Goal: Information Seeking & Learning: Learn about a topic

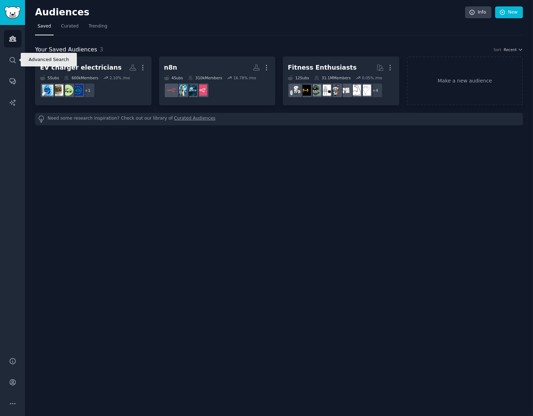
click at [3, 67] on div "Audiences Search Conversations AI Reports" at bounding box center [12, 187] width 25 height 324
click at [16, 56] on link "Search" at bounding box center [13, 60] width 18 height 18
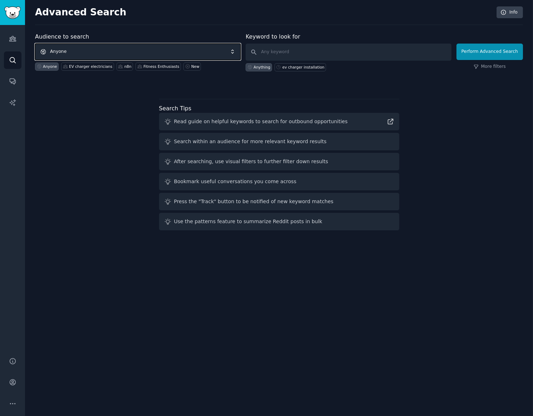
click at [120, 48] on span "Anyone" at bounding box center [138, 52] width 206 height 16
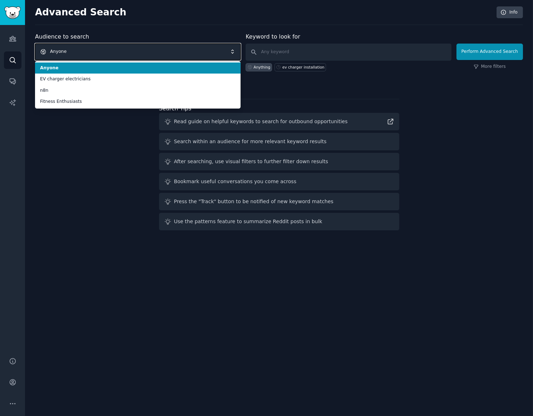
click at [120, 48] on span "Anyone" at bounding box center [138, 52] width 206 height 16
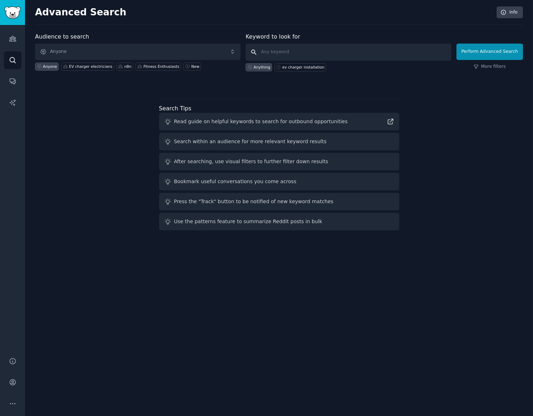
click at [322, 50] on input "text" at bounding box center [349, 52] width 206 height 17
type input "voice agents real estate"
click button "Perform Advanced Search" at bounding box center [490, 52] width 66 height 16
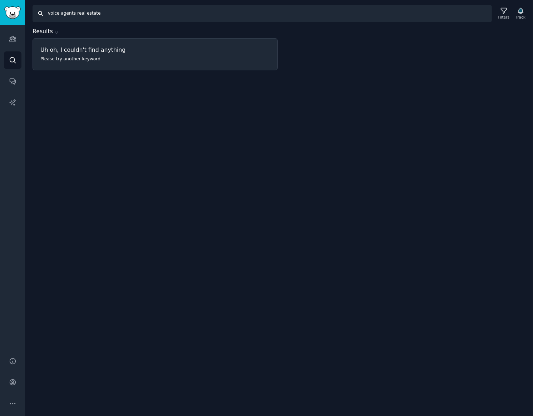
click at [105, 17] on input "voice agents real estate" at bounding box center [262, 13] width 459 height 17
type input "rea"
click at [92, 10] on input "voice agents appointment" at bounding box center [262, 13] width 459 height 17
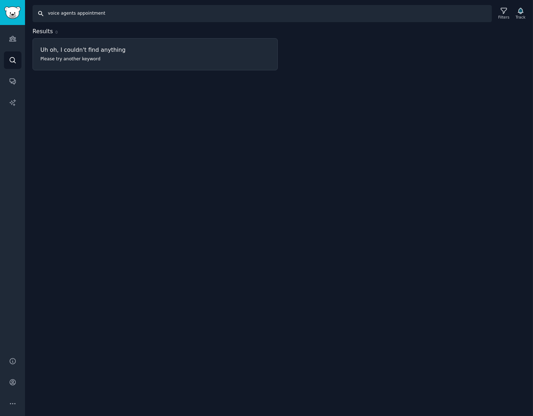
click at [92, 10] on input "voice agents appointment" at bounding box center [262, 13] width 459 height 17
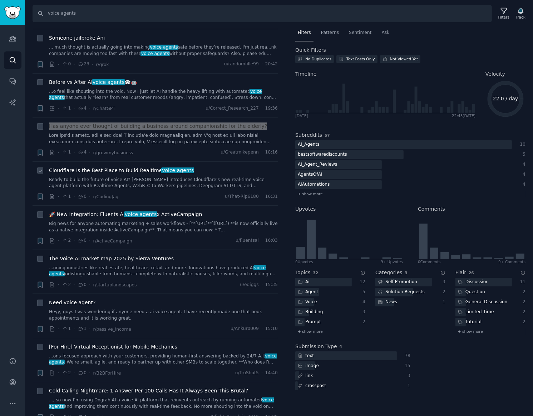
scroll to position [116, 0]
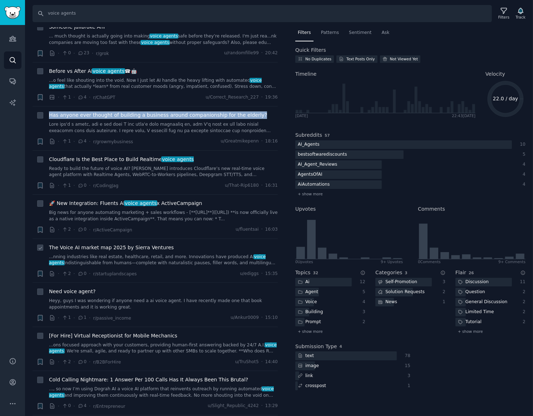
click at [142, 244] on span "The Voice AI market map 2025 by Sierra Ventures" at bounding box center [111, 248] width 125 height 8
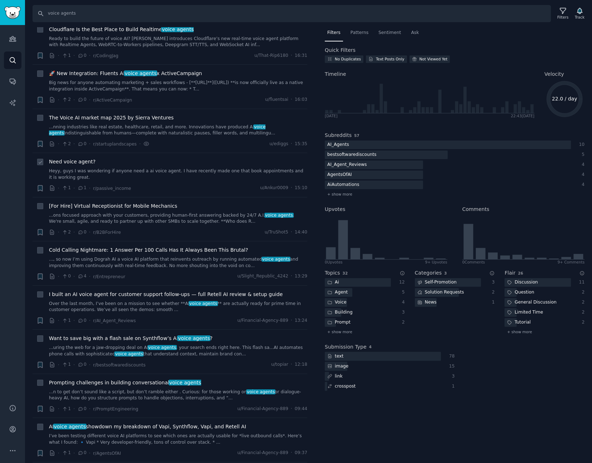
scroll to position [252, 0]
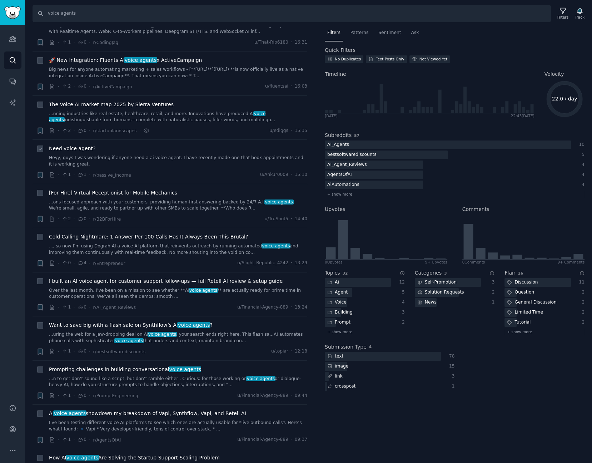
click at [61, 148] on span "Need voice agent?" at bounding box center [72, 149] width 46 height 8
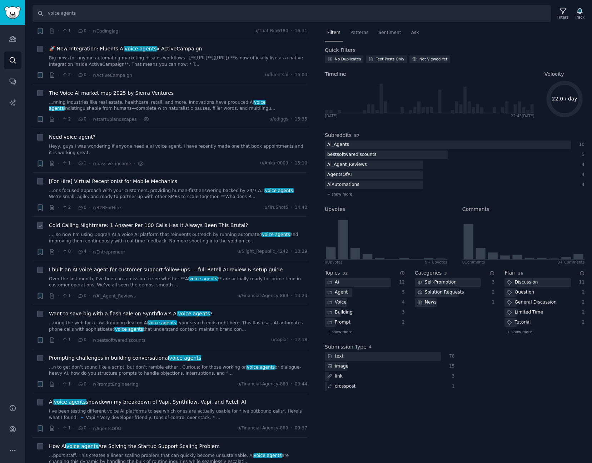
scroll to position [266, 0]
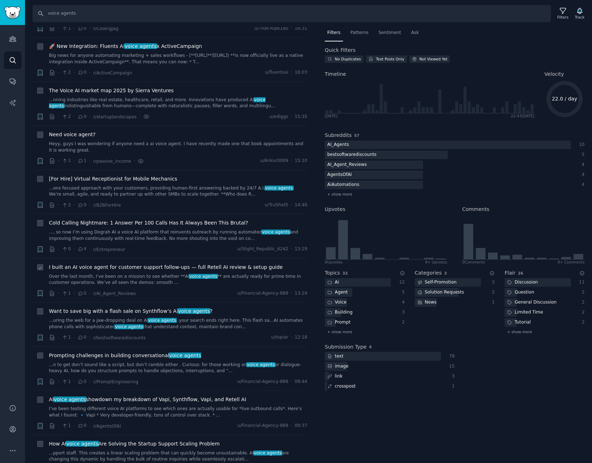
click at [207, 264] on span "I built an AI voice agent for customer support follow-ups — full Retell AI revi…" at bounding box center [166, 267] width 234 height 8
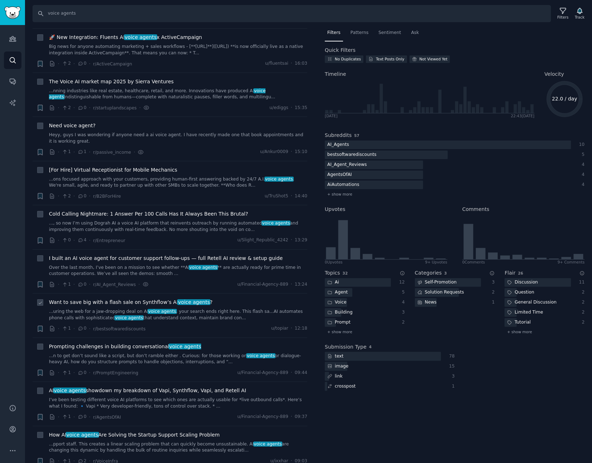
scroll to position [309, 0]
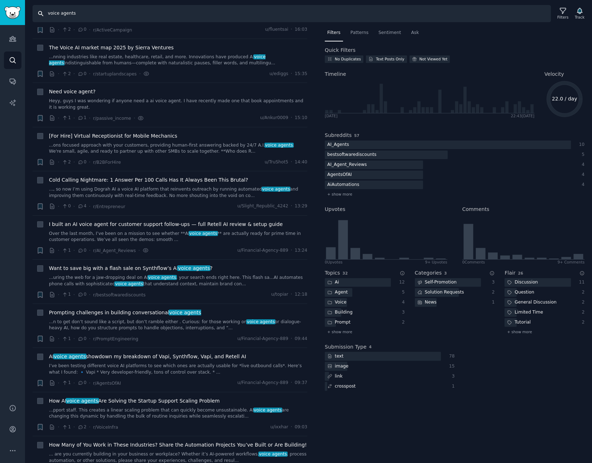
click at [133, 16] on input "voice agents" at bounding box center [292, 13] width 519 height 17
type input "voice agents scheduling"
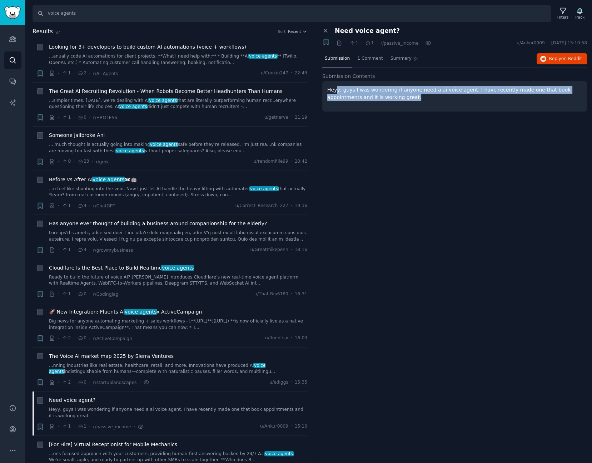
drag, startPoint x: 391, startPoint y: 95, endPoint x: 336, endPoint y: 86, distance: 56.1
click at [335, 85] on div "Heyy, guys I was wondering if anyone need a ai voice agent. I have recently mad…" at bounding box center [454, 96] width 265 height 30
click at [384, 91] on p "Heyy, guys I was wondering if anyone need a ai voice agent. I have recently mad…" at bounding box center [454, 93] width 255 height 15
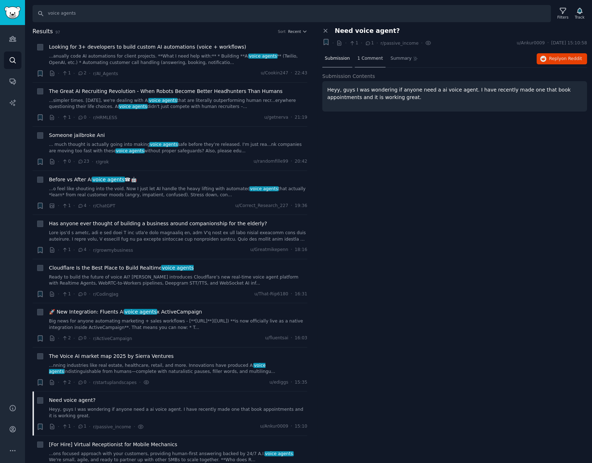
click at [361, 56] on span "1 Comment" at bounding box center [371, 58] width 26 height 6
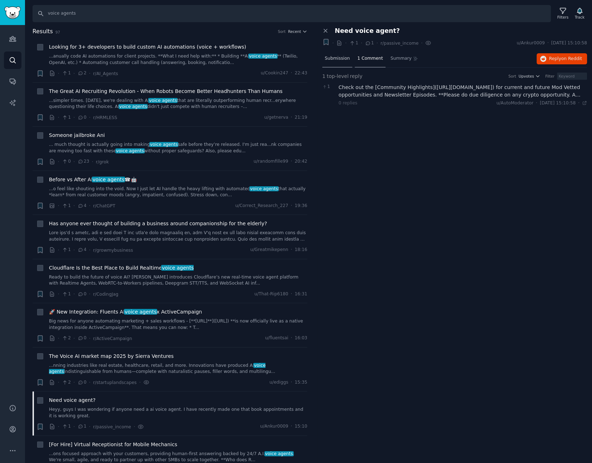
click at [338, 50] on div "Submission" at bounding box center [337, 58] width 30 height 17
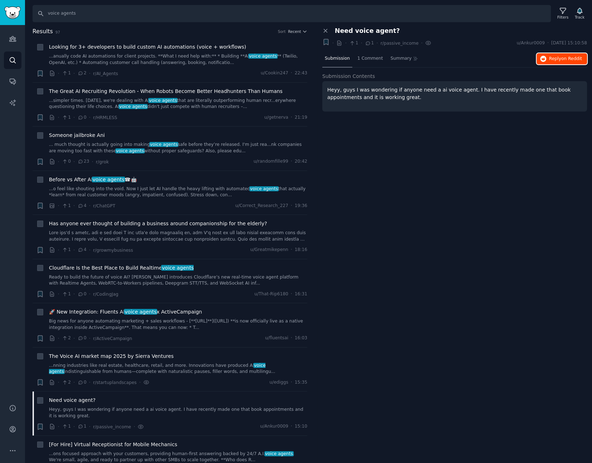
click at [563, 61] on span "Reply on Reddit" at bounding box center [565, 59] width 33 height 6
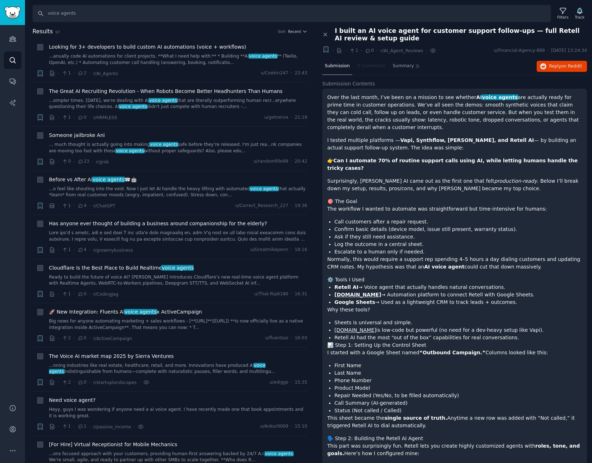
click at [422, 32] on span "I built an AI voice agent for customer support follow-ups — full Retell AI revi…" at bounding box center [461, 34] width 252 height 15
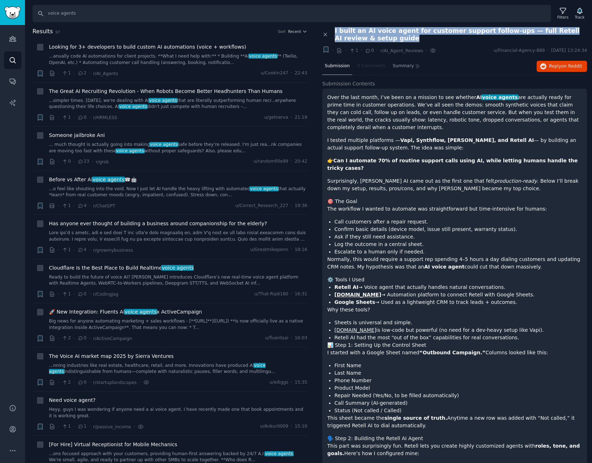
click at [422, 32] on span "I built an AI voice agent for customer support follow-ups — full Retell AI revi…" at bounding box center [461, 34] width 252 height 15
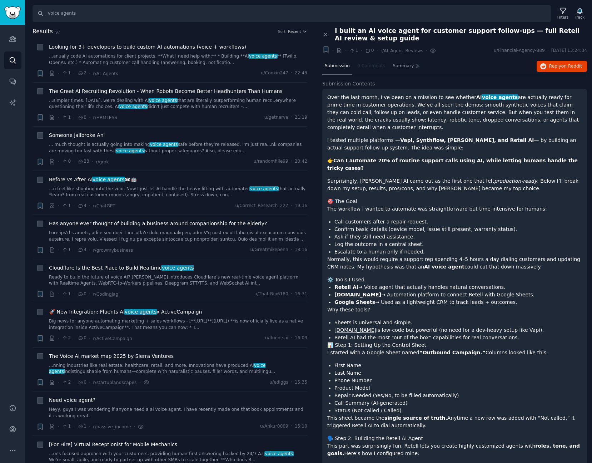
click at [376, 121] on p "Over the last month, I’ve been on a mission to see whether AI voice agents are …" at bounding box center [454, 113] width 255 height 38
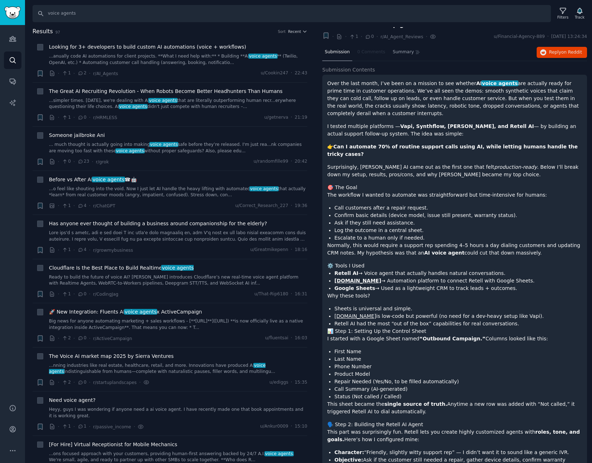
drag, startPoint x: 414, startPoint y: 136, endPoint x: 404, endPoint y: 129, distance: 12.1
click at [404, 129] on p "I tested multiple platforms — Vapi, Synthflow, Bland, and Retell AI — by buildi…" at bounding box center [454, 130] width 255 height 15
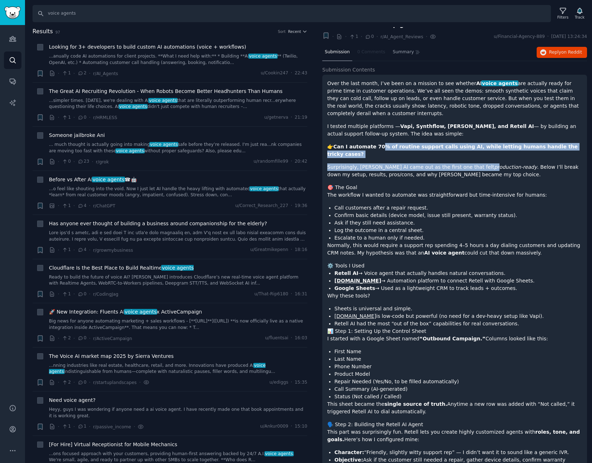
drag, startPoint x: 376, startPoint y: 136, endPoint x: 454, endPoint y: 146, distance: 79.3
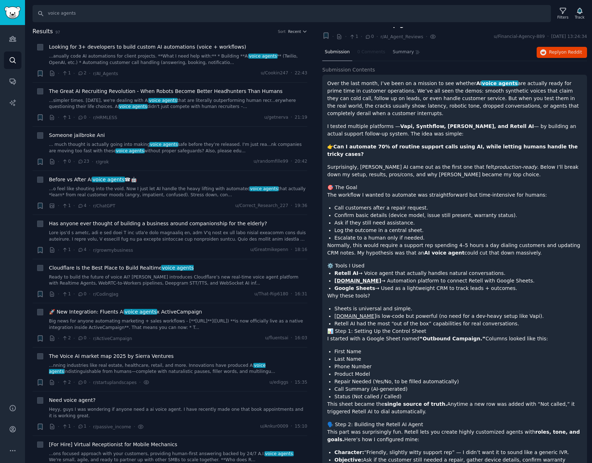
click at [457, 163] on p "Surprisingly, Retell AI came out as the first one that felt production-ready . …" at bounding box center [454, 170] width 255 height 15
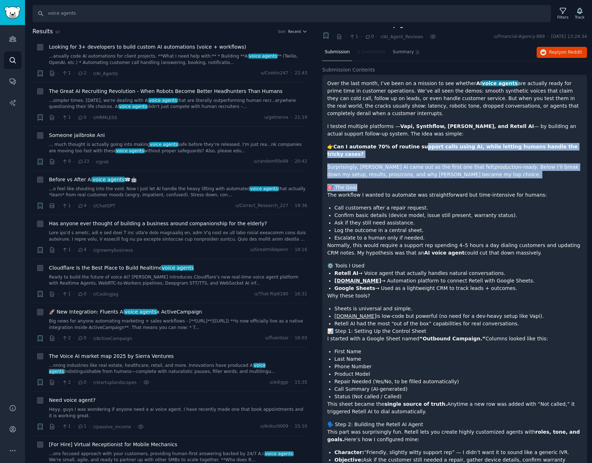
drag, startPoint x: 450, startPoint y: 167, endPoint x: 410, endPoint y: 140, distance: 48.4
click at [423, 163] on p "Surprisingly, Retell AI came out as the first one that felt production-ready . …" at bounding box center [454, 170] width 255 height 15
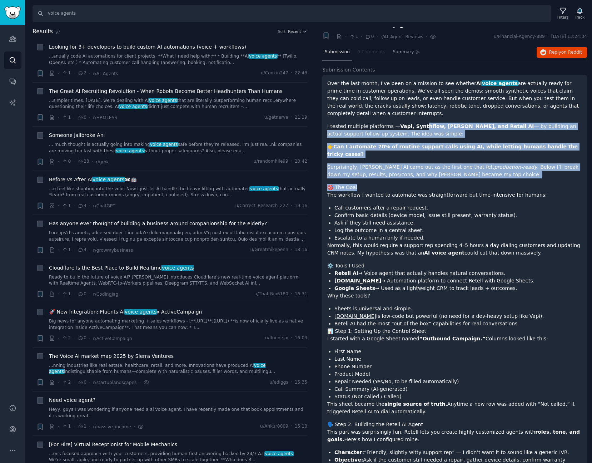
drag, startPoint x: 447, startPoint y: 164, endPoint x: 414, endPoint y: 120, distance: 54.8
click at [441, 163] on p "Surprisingly, Retell AI came out as the first one that felt production-ready . …" at bounding box center [454, 170] width 255 height 15
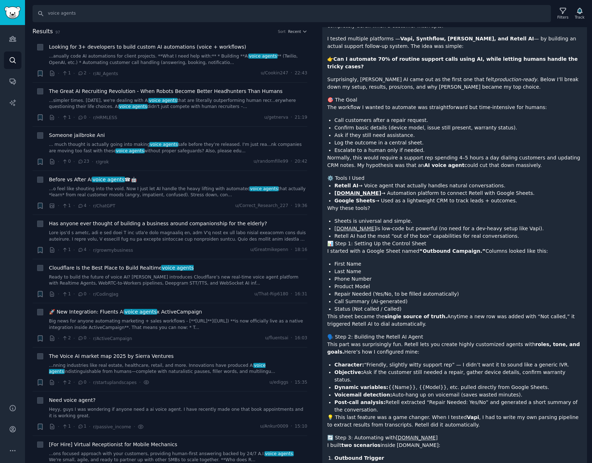
scroll to position [114, 0]
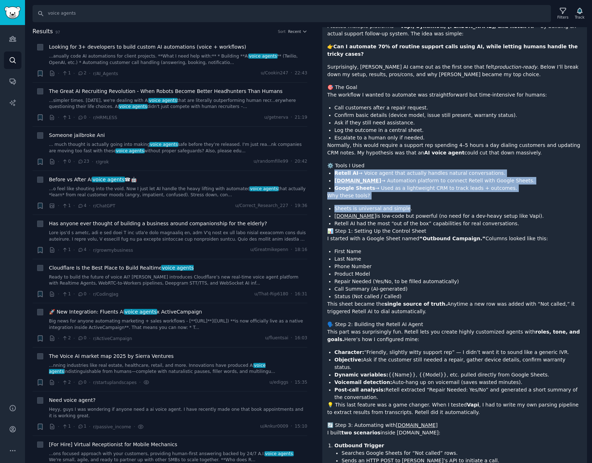
drag, startPoint x: 401, startPoint y: 189, endPoint x: 369, endPoint y: 149, distance: 50.6
click at [369, 149] on div "Over the last month, I’ve been on a mission to see whether AI voice agents are …" at bounding box center [454, 414] width 255 height 869
click at [394, 184] on li "Google Sheets → Used as a lightweight CRM to track leads + outcomes." at bounding box center [459, 188] width 248 height 8
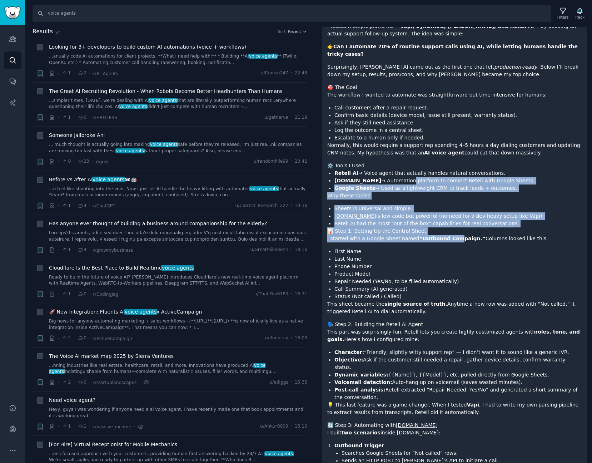
drag, startPoint x: 437, startPoint y: 218, endPoint x: 388, endPoint y: 166, distance: 71.6
click at [388, 166] on div "Over the last month, I’ve been on a mission to see whether AI voice agents are …" at bounding box center [454, 414] width 255 height 869
click at [434, 212] on li "Make.com is low-code but powerful (no need for a dev-heavy setup like Vapi)." at bounding box center [459, 216] width 248 height 8
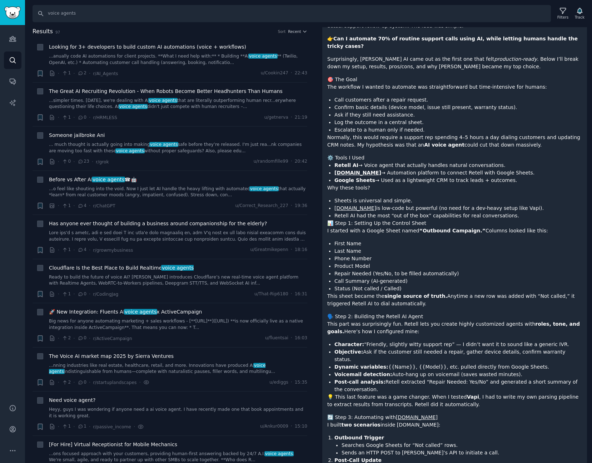
scroll to position [129, 0]
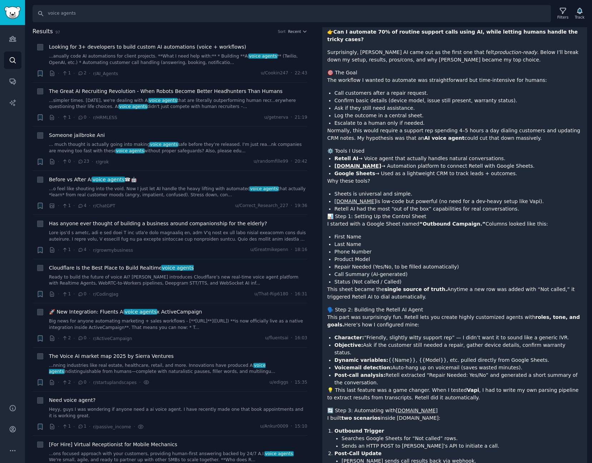
click at [410, 205] on li "Retell AI had the most “out of the box” capabilities for real conversations." at bounding box center [459, 209] width 248 height 8
click at [389, 220] on p "I started with a Google Sheet named “Outbound Campaign.” Columns looked like th…" at bounding box center [454, 224] width 255 height 8
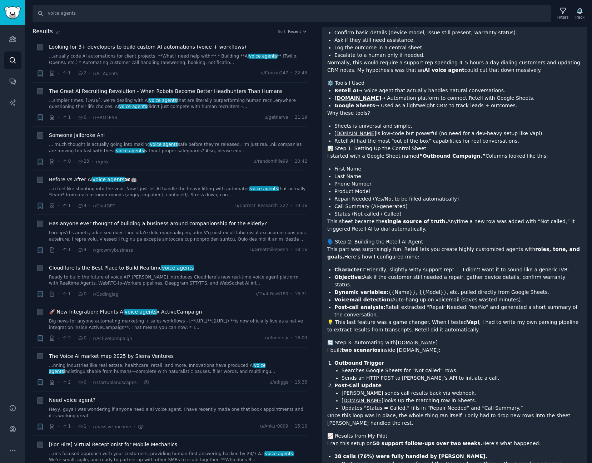
scroll to position [214, 0]
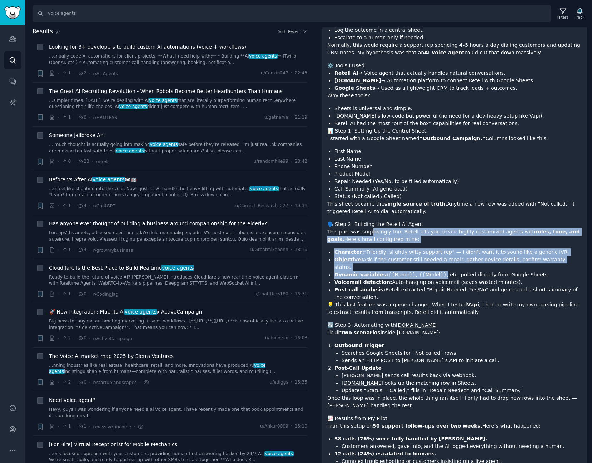
drag, startPoint x: 368, startPoint y: 215, endPoint x: 421, endPoint y: 253, distance: 65.9
click at [421, 253] on div "Over the last month, I’ve been on a mission to see whether AI voice agents are …" at bounding box center [454, 314] width 255 height 869
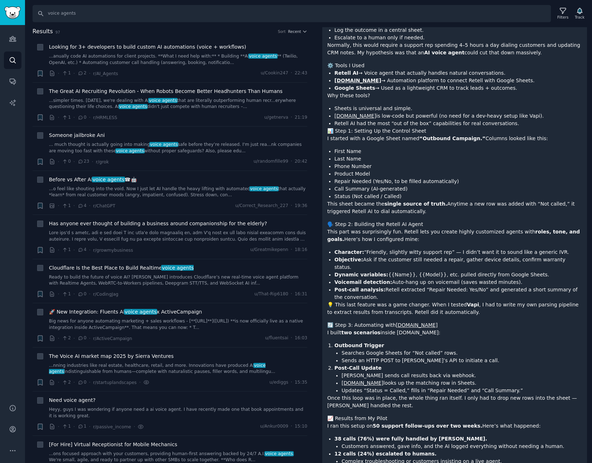
click at [440, 286] on li "Post-call analysis: Retell extracted “Repair Needed: Yes/No” and generated a sh…" at bounding box center [459, 293] width 248 height 15
drag, startPoint x: 470, startPoint y: 277, endPoint x: 392, endPoint y: 199, distance: 110.7
click at [392, 199] on div "Over the last month, I’ve been on a mission to see whether AI voice agents are …" at bounding box center [454, 314] width 255 height 869
click at [430, 256] on li "Objective: Ask if the customer still needed a repair, gather device details, co…" at bounding box center [459, 263] width 248 height 15
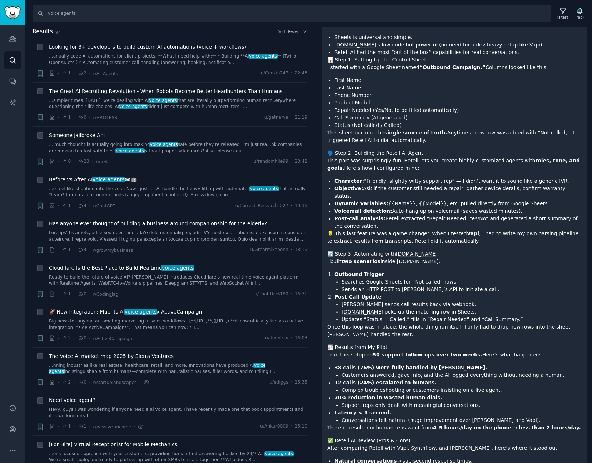
scroll to position [286, 0]
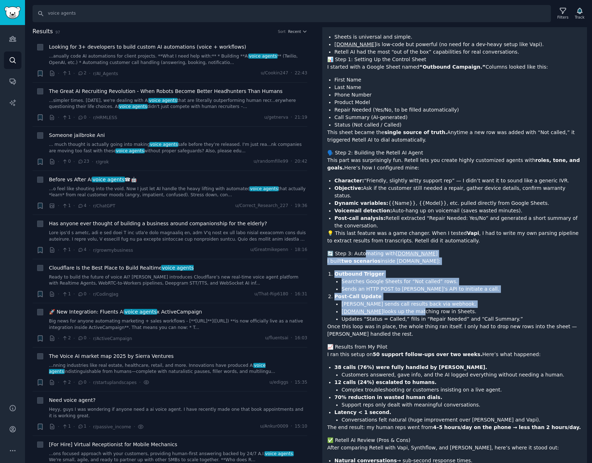
drag, startPoint x: 362, startPoint y: 231, endPoint x: 402, endPoint y: 289, distance: 69.8
click at [402, 289] on div "Over the last month, I’ve been on a mission to see whether AI voice agents are …" at bounding box center [454, 242] width 255 height 869
click at [514, 293] on li "Post-Call Update Retell sends call results back via webhook. Make.com looks up …" at bounding box center [459, 308] width 248 height 30
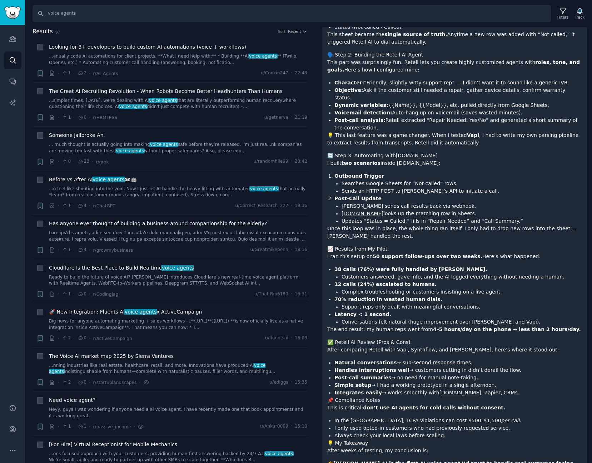
scroll to position [386, 0]
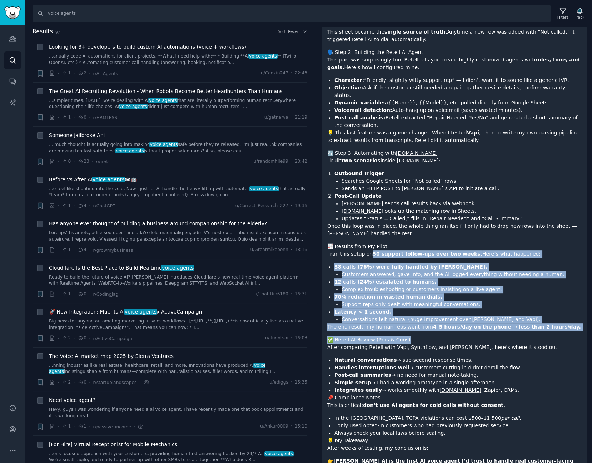
drag, startPoint x: 369, startPoint y: 231, endPoint x: 471, endPoint y: 320, distance: 135.6
click at [471, 320] on div "Over the last month, I’ve been on a mission to see whether AI voice agents are …" at bounding box center [454, 142] width 255 height 869
click at [492, 316] on li "Conversations felt natural (huge improvement over Bland and Vapi)." at bounding box center [462, 320] width 241 height 8
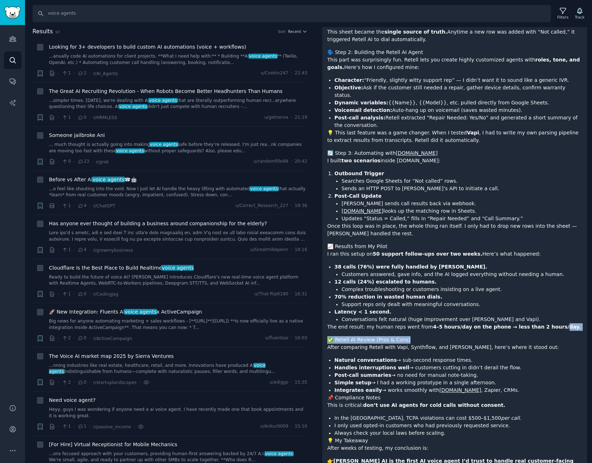
drag, startPoint x: 556, startPoint y: 309, endPoint x: 532, endPoint y: 302, distance: 25.4
click at [532, 302] on div "Over the last month, I’ve been on a mission to see whether AI voice agents are …" at bounding box center [454, 142] width 255 height 869
click at [511, 336] on h1 "✅ Retell AI Review (Pros & Cons)" at bounding box center [454, 340] width 255 height 8
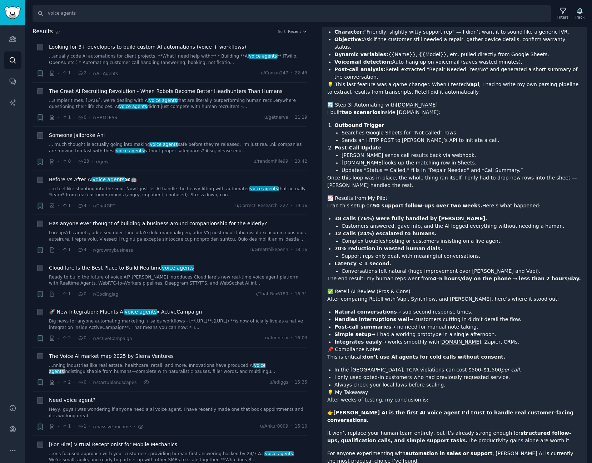
scroll to position [443, 0]
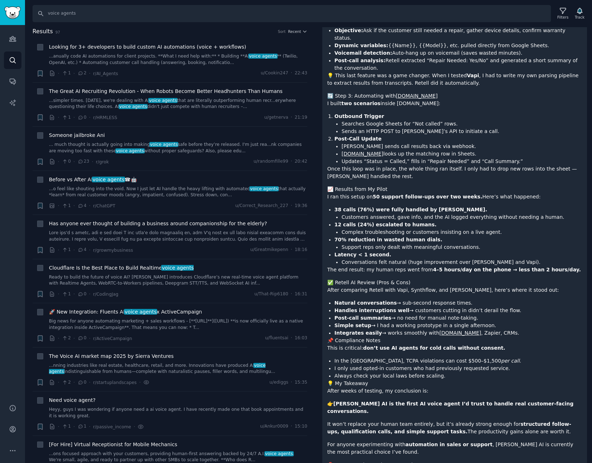
drag, startPoint x: 349, startPoint y: 264, endPoint x: 475, endPoint y: 275, distance: 126.7
click at [476, 274] on div "Over the last month, I’ve been on a mission to see whether AI voice agents are …" at bounding box center [454, 84] width 255 height 869
click at [456, 307] on li "Handles interruptions well → customers cutting in didn’t derail the flow." at bounding box center [459, 311] width 248 height 8
drag, startPoint x: 467, startPoint y: 279, endPoint x: 333, endPoint y: 270, distance: 134.3
click at [333, 270] on div "Over the last month, I’ve been on a mission to see whether AI voice agents are …" at bounding box center [454, 84] width 255 height 869
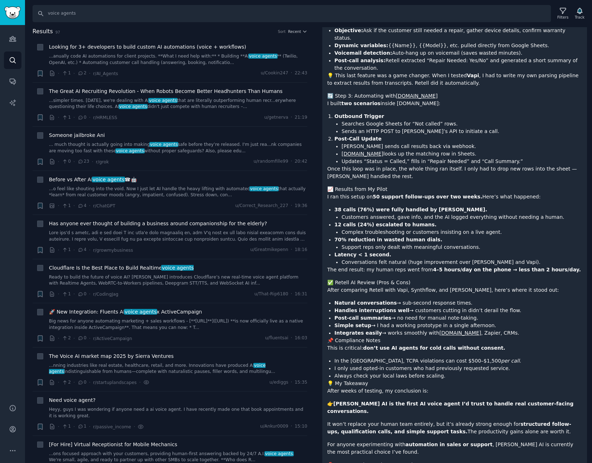
click at [419, 307] on li "Handles interruptions well → customers cutting in didn’t derail the flow." at bounding box center [459, 311] width 248 height 8
drag, startPoint x: 499, startPoint y: 289, endPoint x: 366, endPoint y: 282, distance: 133.5
click at [366, 299] on ul "Natural conversations → sub-second response times. Handles interruptions well →…" at bounding box center [454, 318] width 255 height 38
click at [412, 314] on li "Post-call summaries → no need for manual note-taking." at bounding box center [459, 318] width 248 height 8
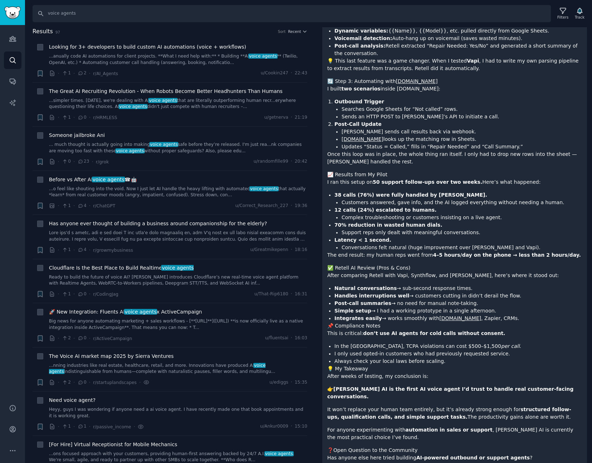
scroll to position [458, 0]
drag, startPoint x: 331, startPoint y: 287, endPoint x: 498, endPoint y: 286, distance: 167.0
click at [498, 307] on li "Simple setup → I had a working prototype in a single afternoon." at bounding box center [459, 311] width 248 height 8
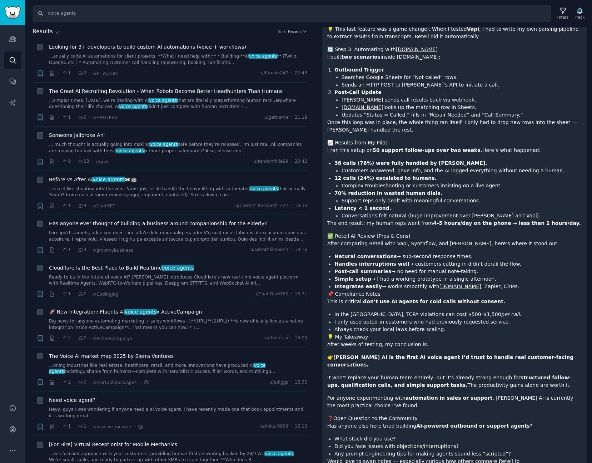
scroll to position [493, 0]
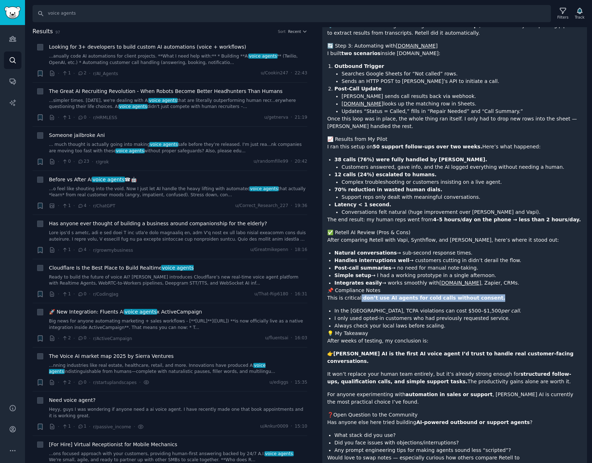
drag, startPoint x: 358, startPoint y: 277, endPoint x: 481, endPoint y: 273, distance: 123.1
click at [481, 294] on p "This is critical: don’t use AI agents for cold calls without consent." at bounding box center [454, 298] width 255 height 8
drag, startPoint x: 480, startPoint y: 275, endPoint x: 324, endPoint y: 270, distance: 156.3
click at [324, 270] on div "Over the last month, I’ve been on a mission to see whether AI voice agents are …" at bounding box center [454, 40] width 265 height 891
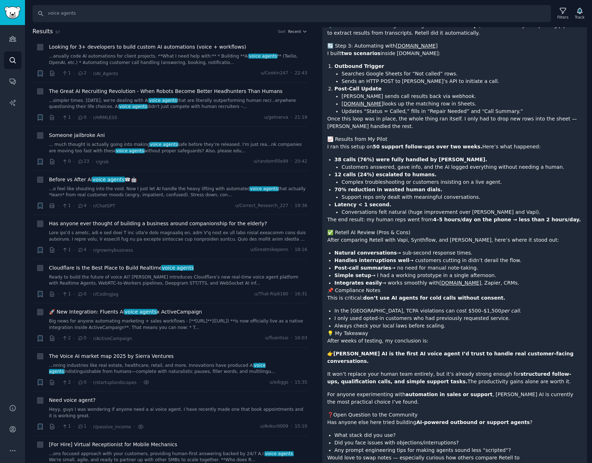
click at [341, 307] on li "In the US, TCPA violations can cost $500–$1,500 per call ." at bounding box center [459, 311] width 248 height 8
drag, startPoint x: 334, startPoint y: 291, endPoint x: 472, endPoint y: 290, distance: 138.0
click at [472, 307] on li "In the US, TCPA violations can cost $500–$1,500 per call ." at bounding box center [459, 311] width 248 height 8
click at [504, 315] on li "I only used opted-in customers who had previously requested service." at bounding box center [459, 319] width 248 height 8
click at [364, 307] on li "In the US, TCPA violations can cost $500–$1,500 per call ." at bounding box center [459, 311] width 248 height 8
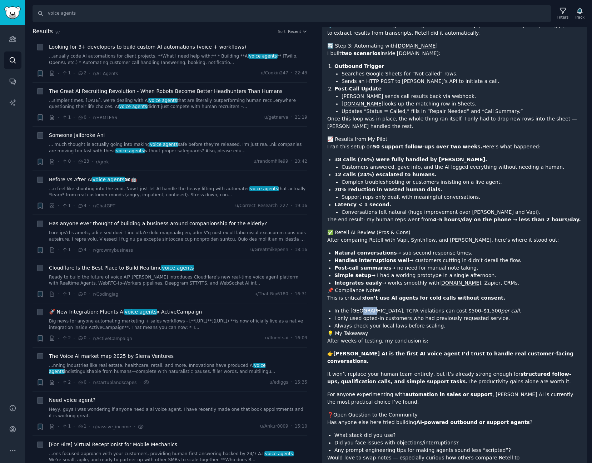
click at [364, 307] on li "In the US, TCPA violations can cost $500–$1,500 per call ." at bounding box center [459, 311] width 248 height 8
click at [397, 337] on p "After weeks of testing, my conclusion is:" at bounding box center [454, 341] width 255 height 8
click at [401, 315] on li "I only used opted-in customers who had previously requested service." at bounding box center [459, 319] width 248 height 8
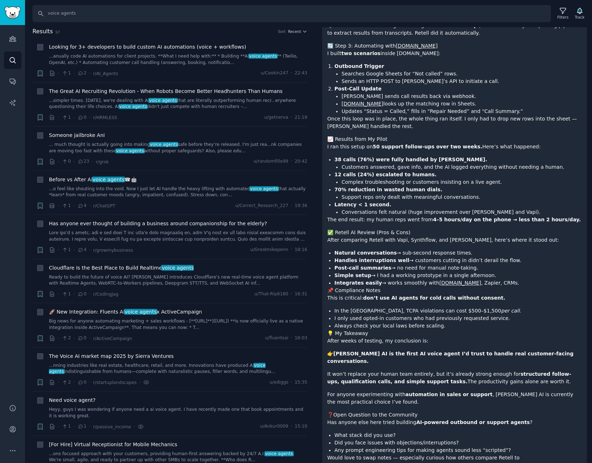
click at [341, 322] on li "Always check your local laws before scaling." at bounding box center [459, 326] width 248 height 8
click at [342, 330] on h1 "💡 My Takeaway" at bounding box center [454, 334] width 255 height 8
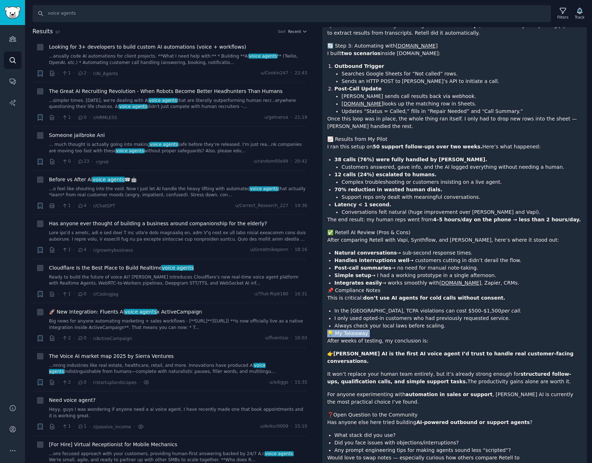
click at [342, 330] on h1 "💡 My Takeaway" at bounding box center [454, 334] width 255 height 8
click at [349, 337] on p "After weeks of testing, my conclusion is:" at bounding box center [454, 341] width 255 height 8
click at [351, 351] on strong "Retell AI is the first AI voice agent I’d trust to handle real customer-facing …" at bounding box center [450, 357] width 246 height 13
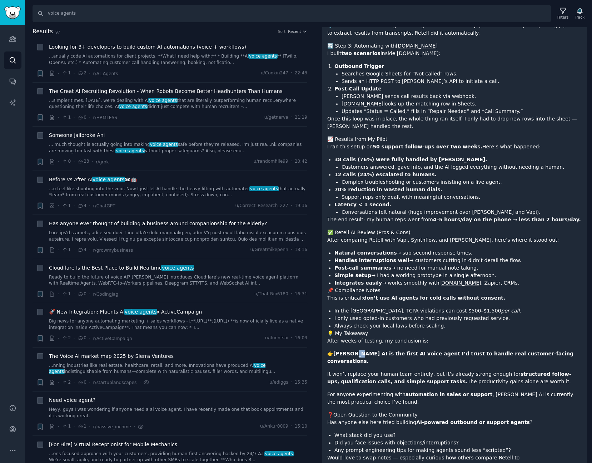
click at [351, 351] on strong "Retell AI is the first AI voice agent I’d trust to handle real customer-facing …" at bounding box center [450, 357] width 246 height 13
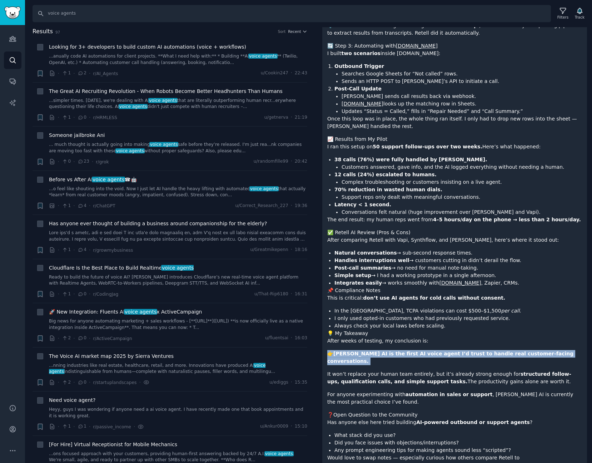
click at [351, 351] on strong "Retell AI is the first AI voice agent I’d trust to handle real customer-facing …" at bounding box center [450, 357] width 246 height 13
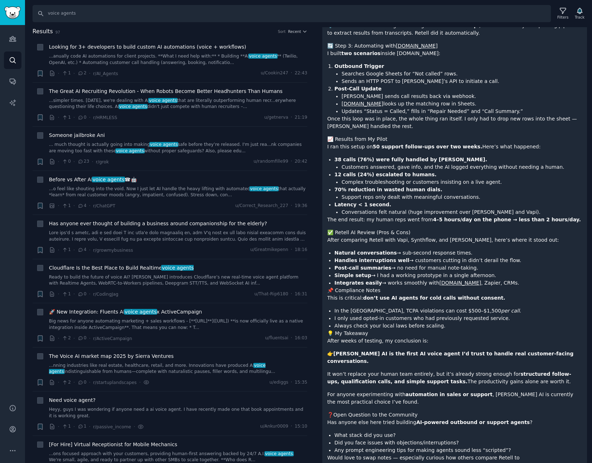
click at [405, 370] on p "It won’t replace your human team entirely, but it’s already strong enough for s…" at bounding box center [454, 377] width 255 height 15
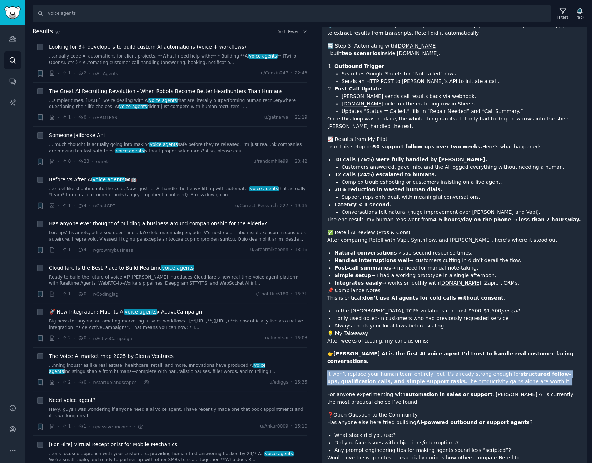
click at [405, 370] on p "It won’t replace your human team entirely, but it’s already strong enough for s…" at bounding box center [454, 377] width 255 height 15
click at [501, 370] on p "It won’t replace your human team entirely, but it’s already strong enough for s…" at bounding box center [454, 377] width 255 height 15
drag, startPoint x: 501, startPoint y: 350, endPoint x: 420, endPoint y: 337, distance: 81.9
click at [420, 337] on div "Over the last month, I’ve been on a mission to see whether AI voice agents are …" at bounding box center [454, 34] width 255 height 869
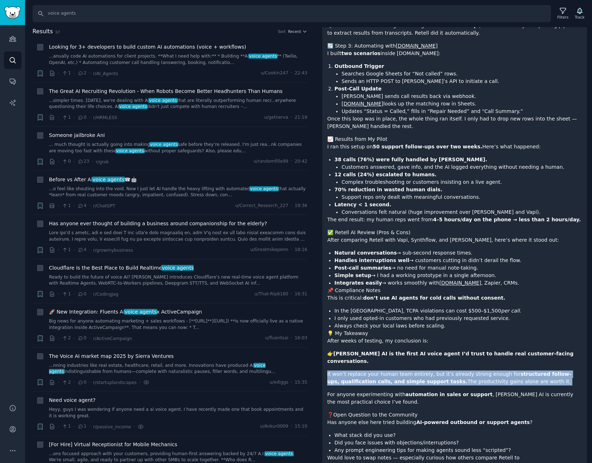
click at [415, 370] on p "It won’t replace your human team entirely, but it’s already strong enough for s…" at bounding box center [454, 377] width 255 height 15
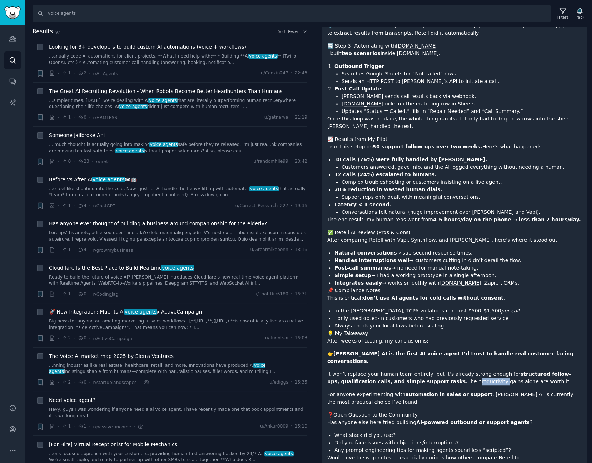
click at [415, 370] on p "It won’t replace your human team entirely, but it’s already strong enough for s…" at bounding box center [454, 377] width 255 height 15
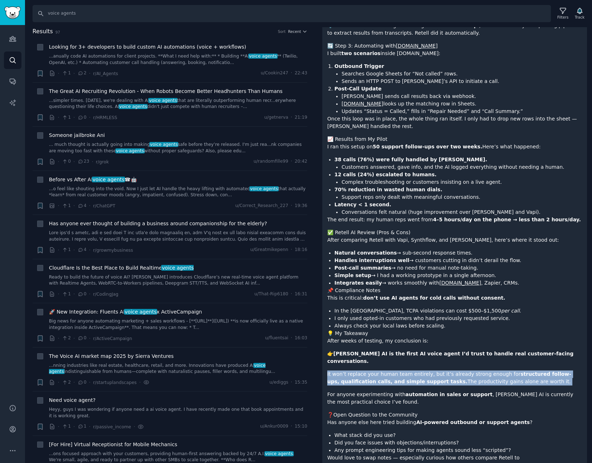
click at [415, 370] on p "It won’t replace your human team entirely, but it’s already strong enough for s…" at bounding box center [454, 377] width 255 height 15
click at [509, 370] on p "It won’t replace your human team entirely, but it’s already strong enough for s…" at bounding box center [454, 377] width 255 height 15
drag, startPoint x: 496, startPoint y: 351, endPoint x: 398, endPoint y: 339, distance: 98.3
click at [398, 339] on div "Over the last month, I’ve been on a mission to see whether AI voice agents are …" at bounding box center [454, 34] width 255 height 869
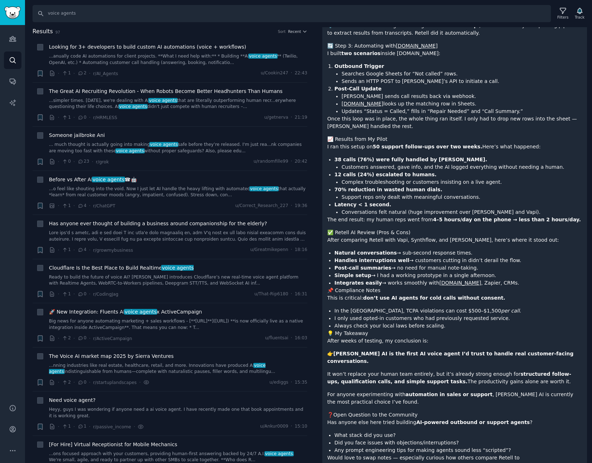
click at [393, 391] on p "For anyone experimenting with automation in sales or support , Retell AI is cur…" at bounding box center [454, 398] width 255 height 15
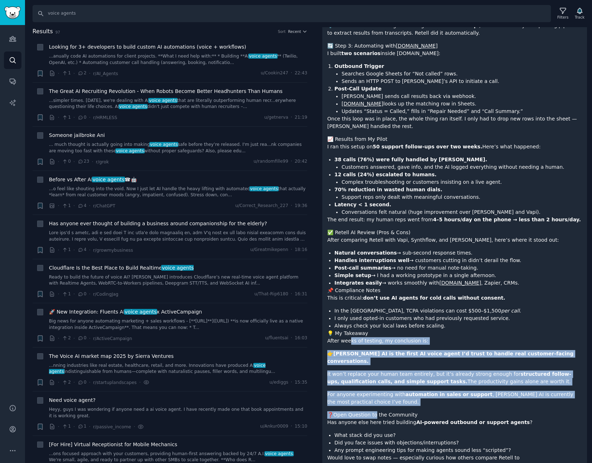
drag, startPoint x: 371, startPoint y: 378, endPoint x: 349, endPoint y: 316, distance: 66.3
click at [349, 316] on div "Over the last month, I’ve been on a mission to see whether AI voice agents are …" at bounding box center [454, 34] width 255 height 869
click at [364, 371] on strong "structured follow-ups, qualification calls, and simple support tasks." at bounding box center [449, 377] width 244 height 13
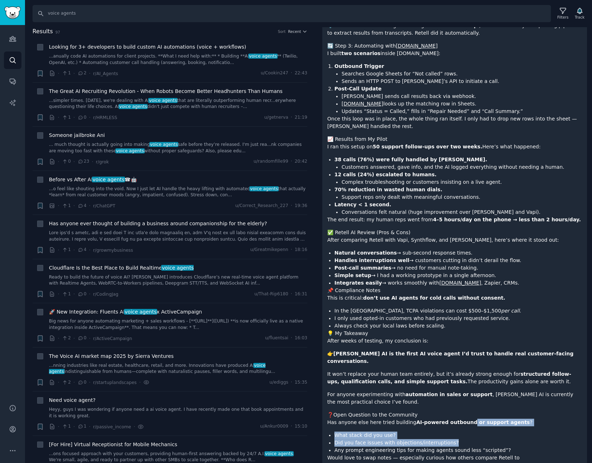
drag, startPoint x: 477, startPoint y: 415, endPoint x: 440, endPoint y: 368, distance: 60.4
click at [440, 368] on div "Over the last month, I’ve been on a mission to see whether AI voice agents are …" at bounding box center [454, 34] width 255 height 869
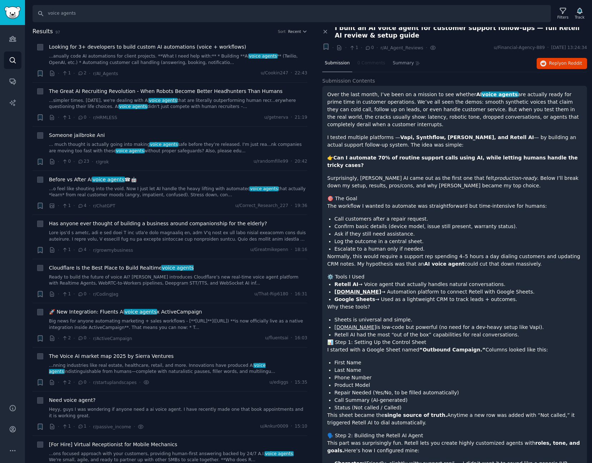
scroll to position [0, 0]
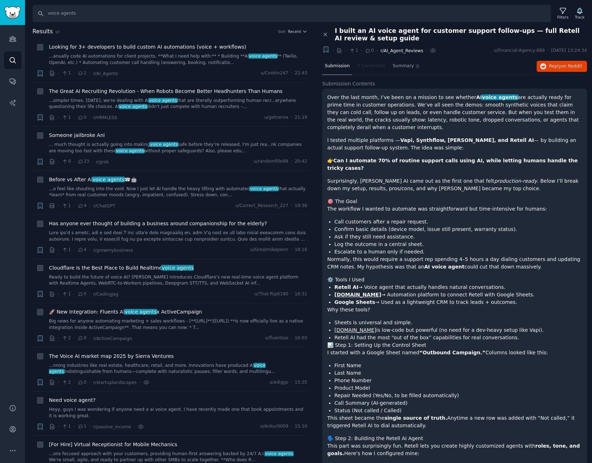
click at [400, 52] on span "r/AI_Agent_Reviews" at bounding box center [402, 50] width 43 height 5
click at [430, 50] on icon at bounding box center [433, 51] width 6 height 8
click at [430, 51] on icon at bounding box center [433, 51] width 6 height 8
click at [558, 66] on span "Reply on Reddit" at bounding box center [565, 66] width 33 height 6
click at [127, 13] on input "voice agents" at bounding box center [292, 13] width 519 height 17
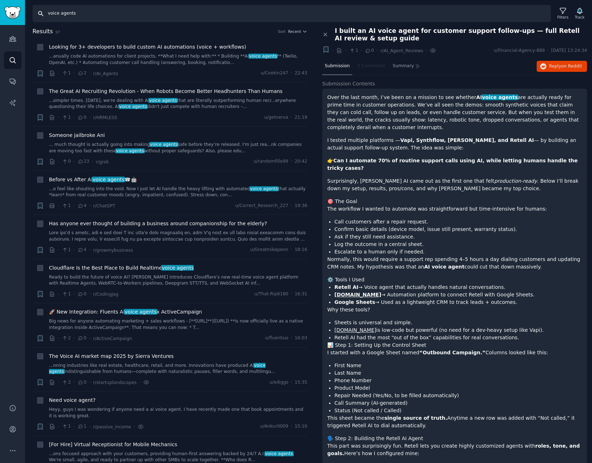
click at [127, 13] on input "voice agents" at bounding box center [292, 13] width 519 height 17
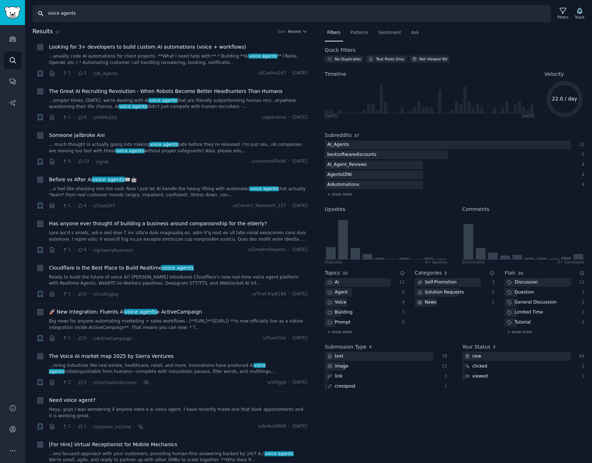
click at [177, 18] on input "voice agents" at bounding box center [292, 13] width 519 height 17
paste input "receptionist"
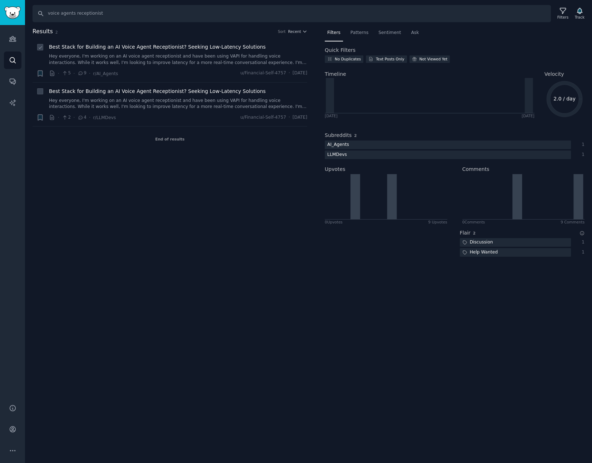
click at [134, 44] on span "Best Stack for Building an AI Voice Agent Receptionist? Seeking Low-Latency Sol…" at bounding box center [157, 47] width 217 height 8
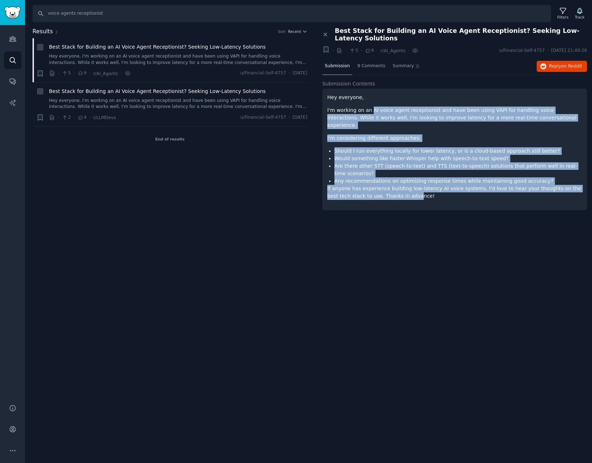
drag, startPoint x: 368, startPoint y: 100, endPoint x: 389, endPoint y: 171, distance: 74.0
click at [389, 171] on div "Hey everyone, I'm working on an AI voice agent receptionist and have been using…" at bounding box center [454, 147] width 255 height 106
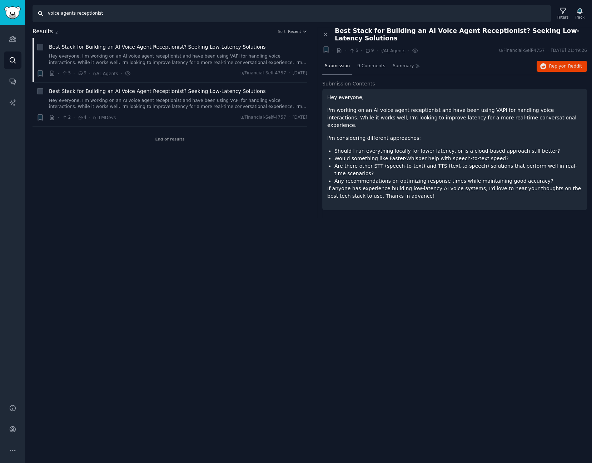
click at [87, 13] on input "voice agents receptionist" at bounding box center [292, 13] width 519 height 17
type input "voice receptionist"
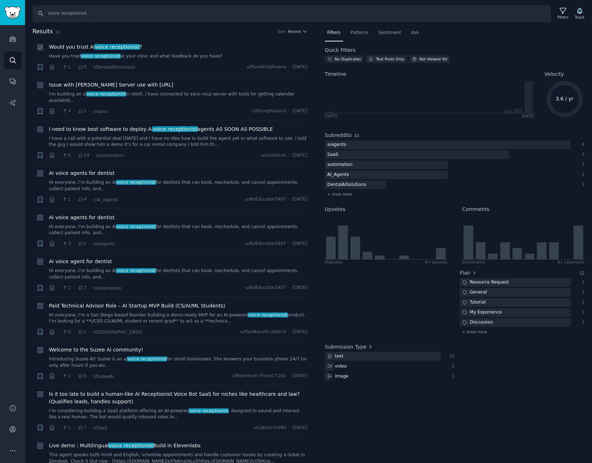
click at [98, 44] on span "voice receptionist" at bounding box center [117, 47] width 46 height 6
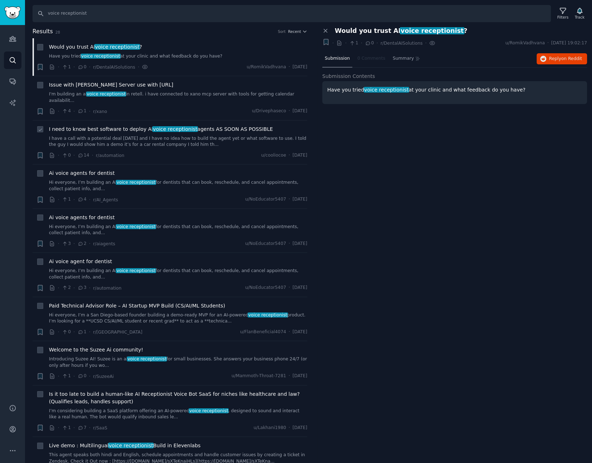
click at [102, 125] on span "I need to know best software to deploy AI voice receptionist agents AS SOON AS …" at bounding box center [161, 129] width 224 height 8
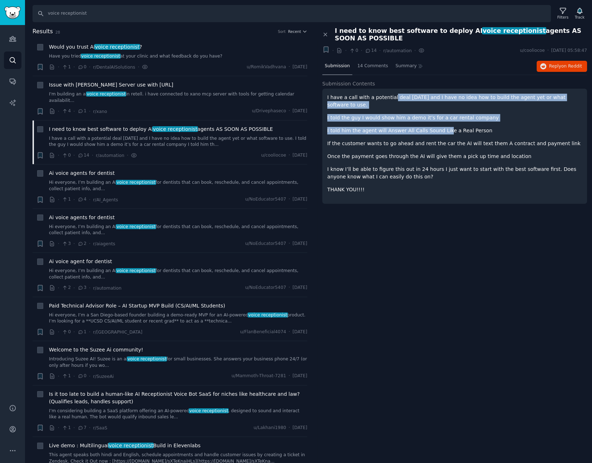
drag, startPoint x: 389, startPoint y: 94, endPoint x: 439, endPoint y: 115, distance: 54.6
click at [439, 115] on div "I have a call with a potential deal tomorrow and I have no idea how to build th…" at bounding box center [454, 144] width 255 height 100
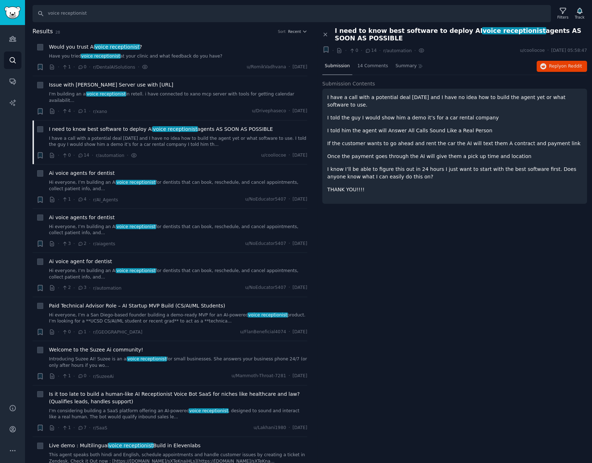
click at [553, 127] on p "I told him the agent will Answer All Calls Sound Like a Real Person" at bounding box center [454, 131] width 255 height 8
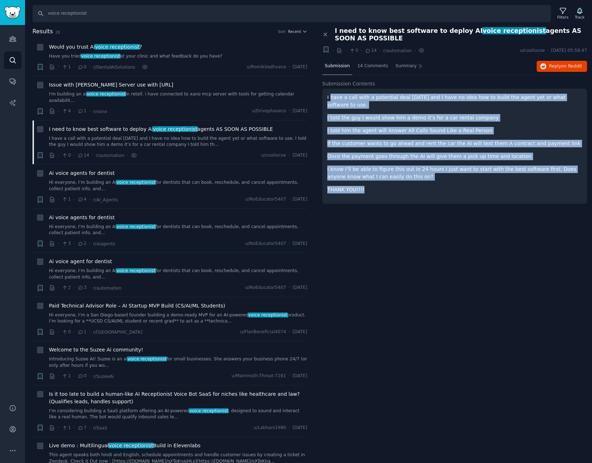
drag, startPoint x: 376, startPoint y: 183, endPoint x: 330, endPoint y: 94, distance: 100.3
click at [330, 94] on div "I have a call with a potential deal tomorrow and I have no idea how to build th…" at bounding box center [454, 144] width 255 height 100
click at [362, 127] on p "I told him the agent will Answer All Calls Sound Like a Real Person" at bounding box center [454, 131] width 255 height 8
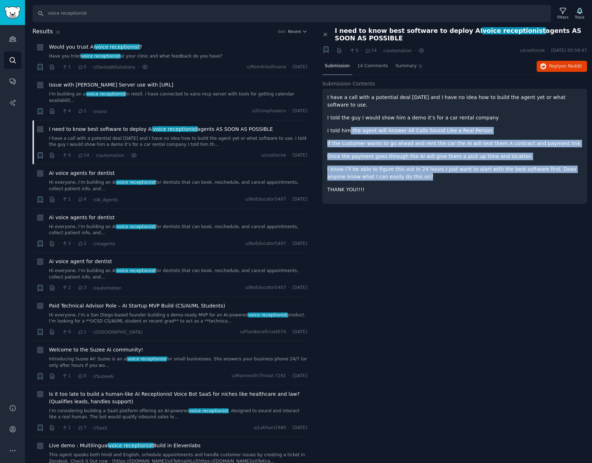
drag, startPoint x: 418, startPoint y: 172, endPoint x: 346, endPoint y: 118, distance: 89.7
click at [346, 118] on div "I have a call with a potential deal tomorrow and I have no idea how to build th…" at bounding box center [454, 144] width 255 height 100
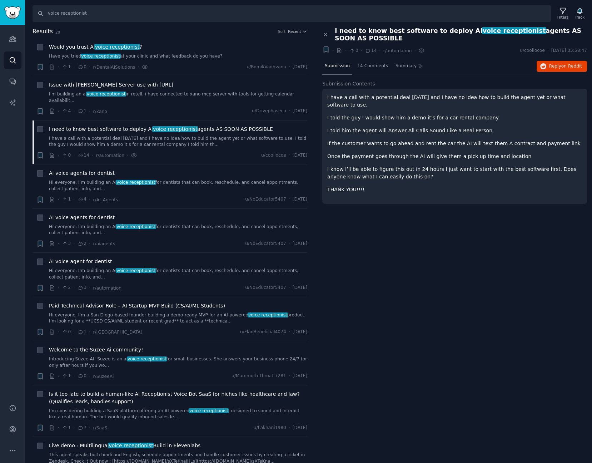
click at [399, 177] on div "I have a call with a potential deal tomorrow and I have no idea how to build th…" at bounding box center [454, 144] width 255 height 100
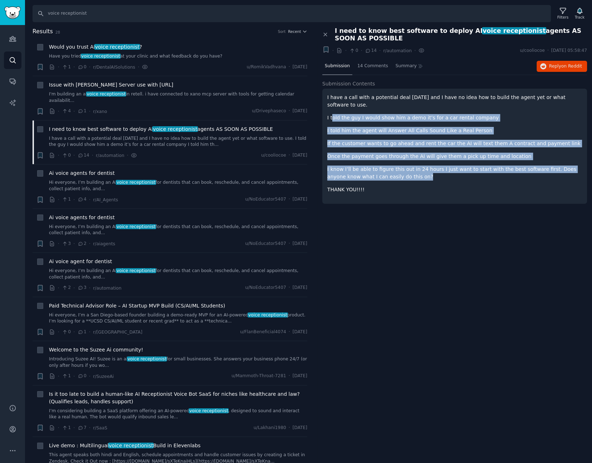
drag, startPoint x: 415, startPoint y: 170, endPoint x: 331, endPoint y: 107, distance: 105.3
click at [331, 107] on div "I have a call with a potential deal tomorrow and I have no idea how to build th…" at bounding box center [454, 144] width 255 height 100
click at [381, 166] on p "I know I’ll be able to figure this out in 24 hours I just want to start with th…" at bounding box center [454, 173] width 255 height 15
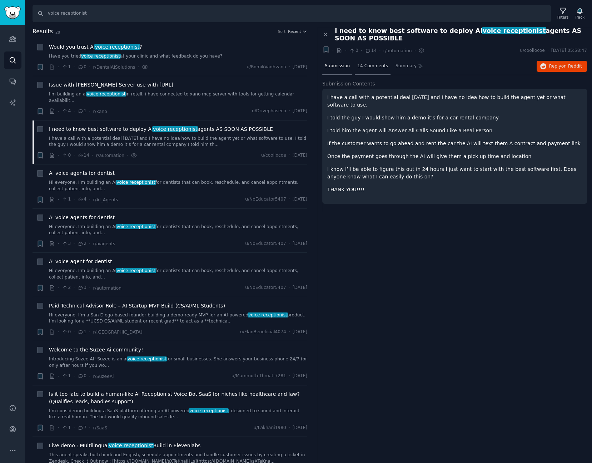
click at [372, 62] on div "14 Comments" at bounding box center [373, 66] width 36 height 17
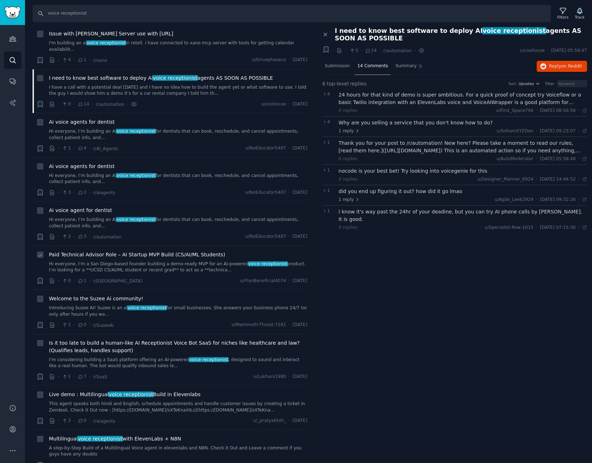
scroll to position [71, 0]
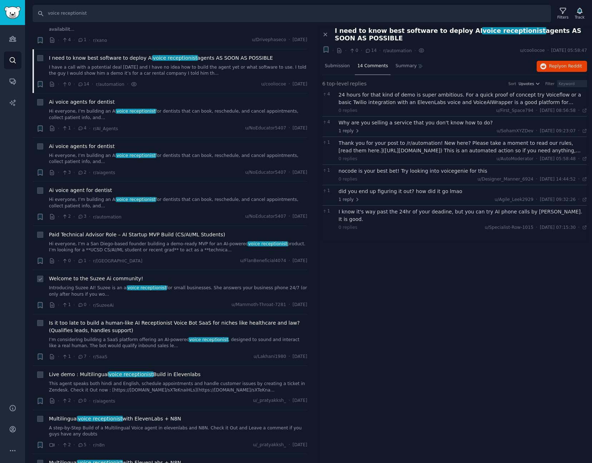
click at [161, 277] on div "Welcome to the Suzee Ai community! Introducing Suzee AI! Suzee is an ai voice r…" at bounding box center [178, 286] width 258 height 23
click at [100, 275] on span "Welcome to the Suzee Ai community!" at bounding box center [96, 279] width 94 height 8
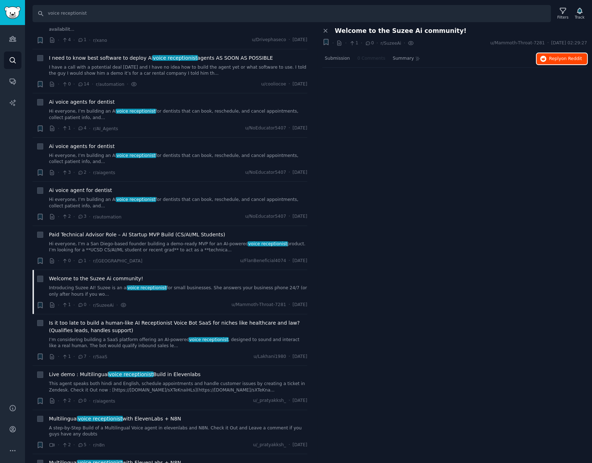
click at [559, 58] on span "Reply on Reddit" at bounding box center [565, 59] width 33 height 6
click at [399, 275] on div "Close panel Welcome to the Suzee Ai community! + · · 1 · 0 · r/SuzeeAi · u/Mamm…" at bounding box center [454, 245] width 275 height 436
click at [216, 319] on span "Is it too late to build a human-like AI Receptionist Voice Bot SaaS for niches …" at bounding box center [178, 326] width 258 height 15
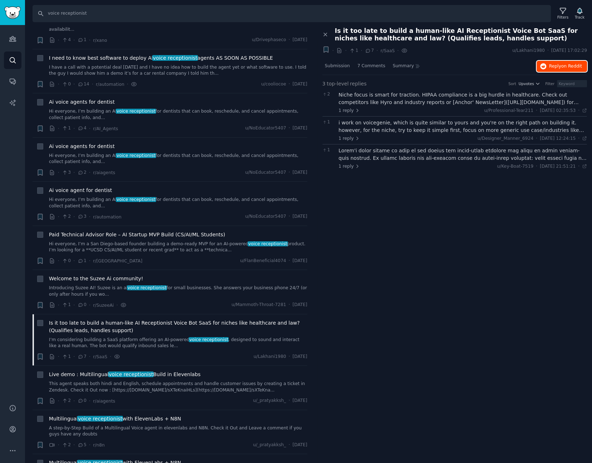
click at [567, 61] on button "Reply on Reddit" at bounding box center [562, 66] width 50 height 11
click at [127, 14] on input "voice receptionist" at bounding box center [292, 13] width 519 height 17
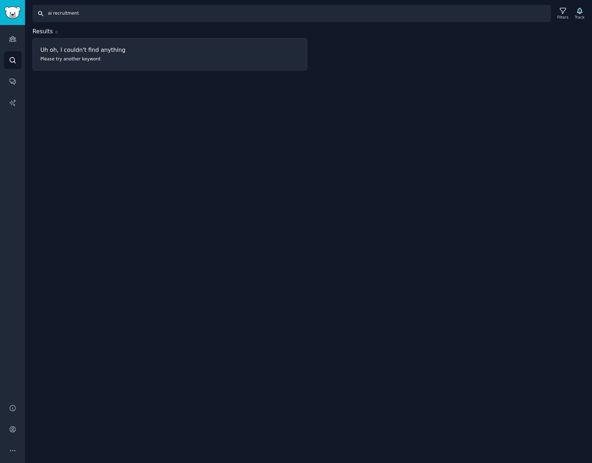
type input "ai recruitment"
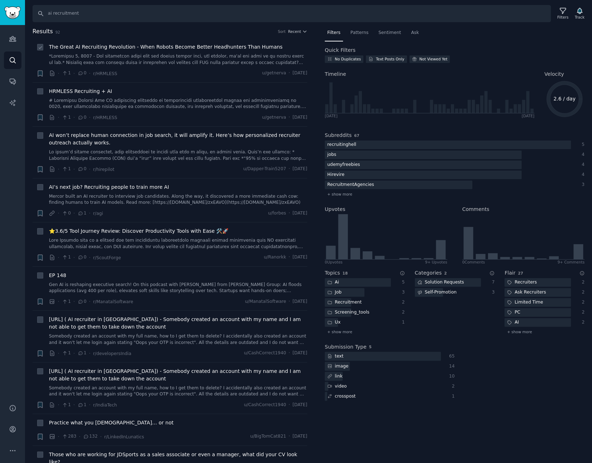
click at [116, 49] on span "The Great AI Recruiting Revolution - When Robots Become Better Headhunters Than…" at bounding box center [166, 47] width 234 height 8
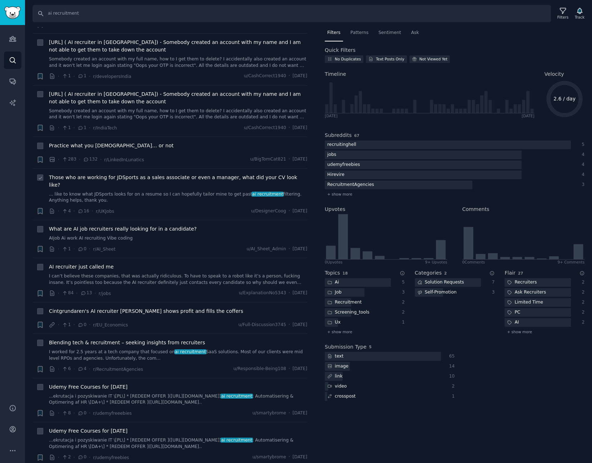
scroll to position [286, 0]
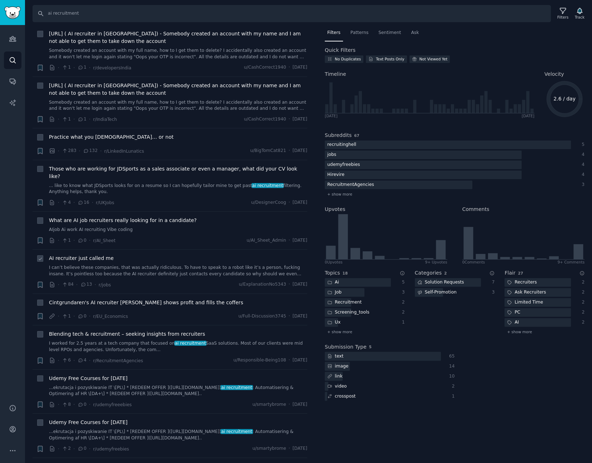
click at [95, 255] on span "AI recruiter just called me" at bounding box center [81, 259] width 65 height 8
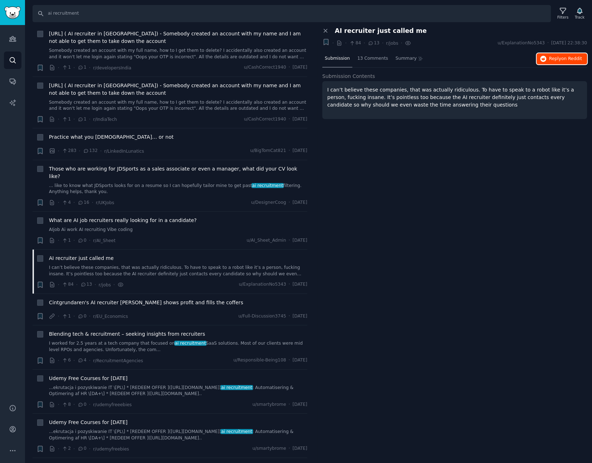
click at [570, 58] on span "on Reddit" at bounding box center [572, 58] width 21 height 5
click at [158, 14] on input "ai recruitment" at bounding box center [292, 13] width 519 height 17
type input "churn"
type input "voice agent churn"
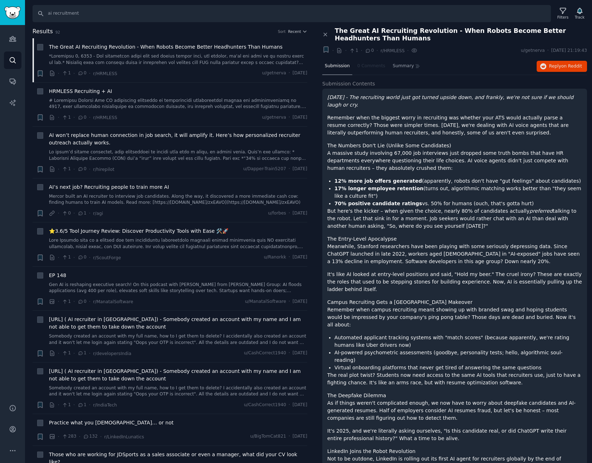
click at [366, 134] on p "Remember when the biggest worry in recruiting was whether your ATS would actual…" at bounding box center [454, 125] width 255 height 23
click at [565, 55] on div "Bookmark this conversation + · · 1 · 0 · r/HRMLESS · u/getnerva · Thu 04/09/202…" at bounding box center [454, 51] width 265 height 10
click at [567, 65] on span "on Reddit" at bounding box center [572, 66] width 21 height 5
